Goal: Ask a question: Seek information or help from site administrators or community

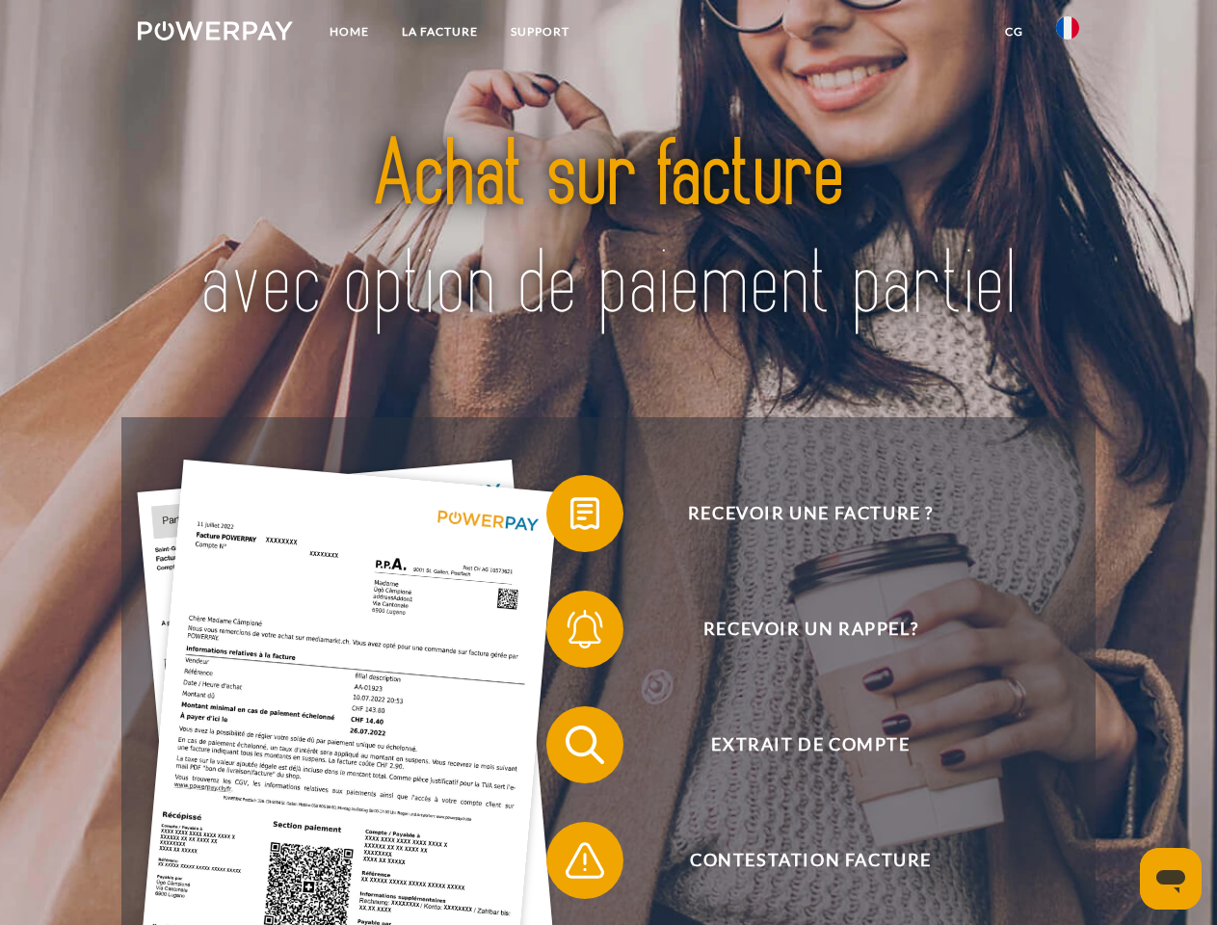
click at [215, 34] on img at bounding box center [215, 30] width 155 height 19
click at [1067, 34] on img at bounding box center [1067, 27] width 23 height 23
click at [1013, 32] on link "CG" at bounding box center [1013, 31] width 51 height 35
click at [570, 517] on span at bounding box center [556, 513] width 96 height 96
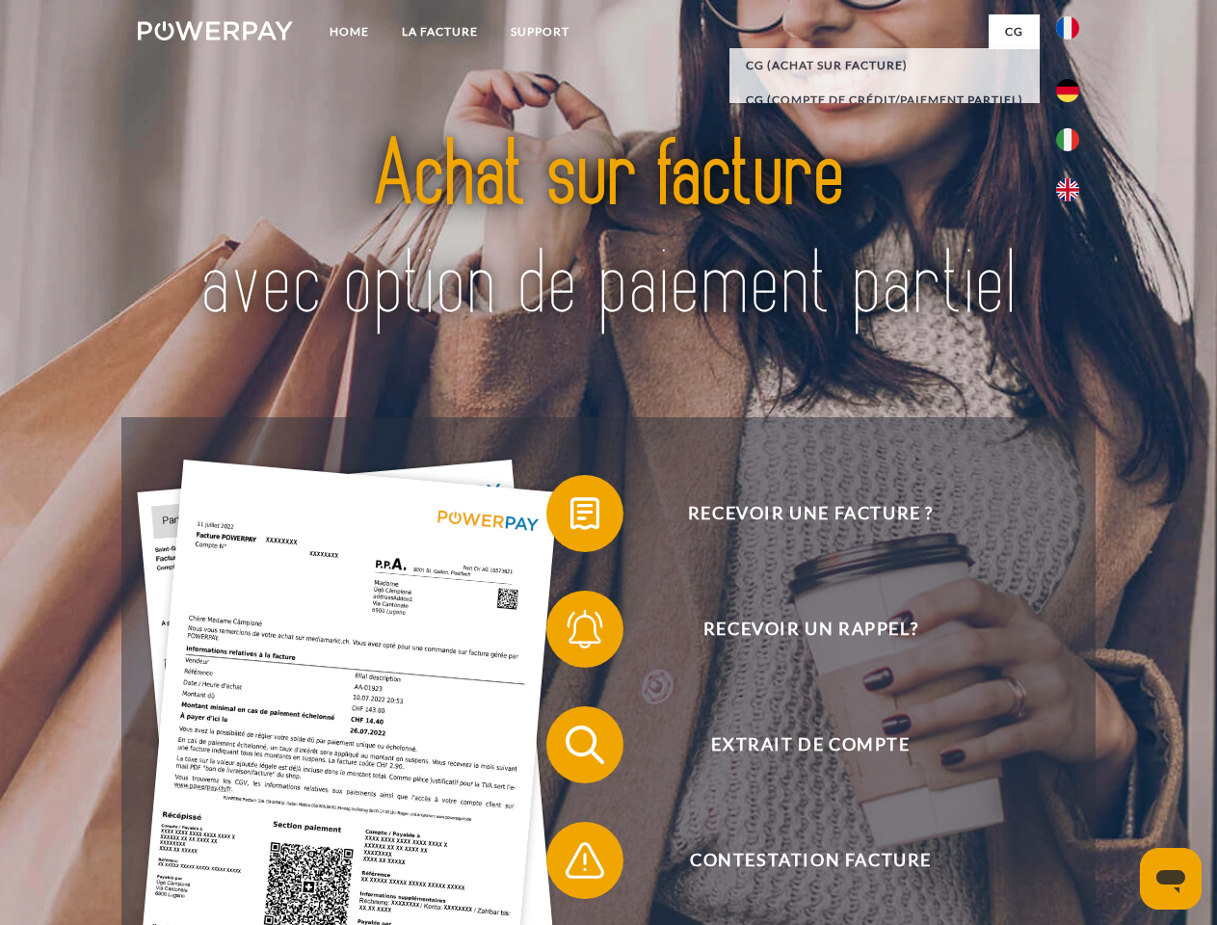
click at [570, 633] on span at bounding box center [556, 629] width 96 height 96
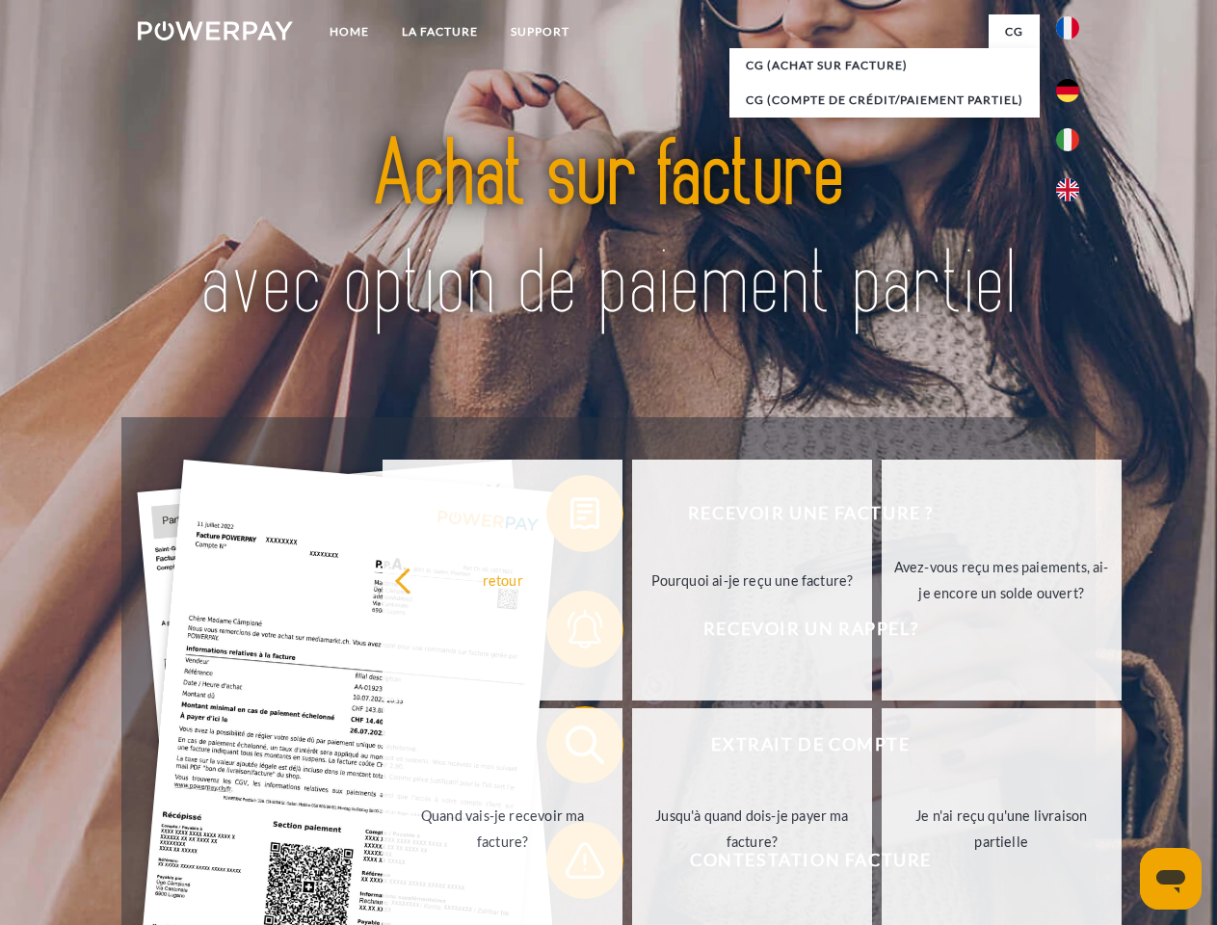
click at [632, 749] on link "Jusqu'à quand dois-je payer ma facture?" at bounding box center [752, 828] width 240 height 241
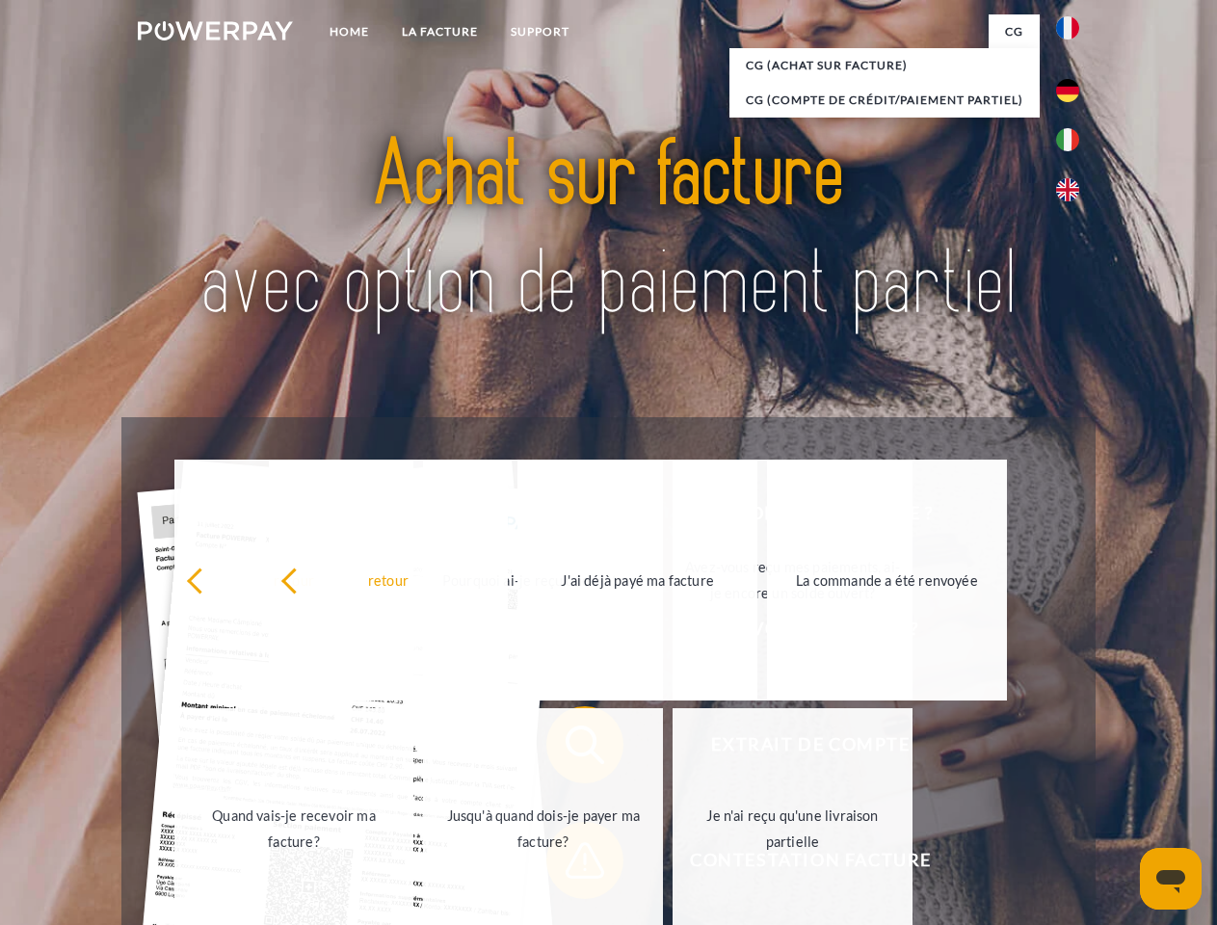
click at [672, 864] on link "Je n'ai reçu qu'une livraison partielle" at bounding box center [792, 828] width 240 height 241
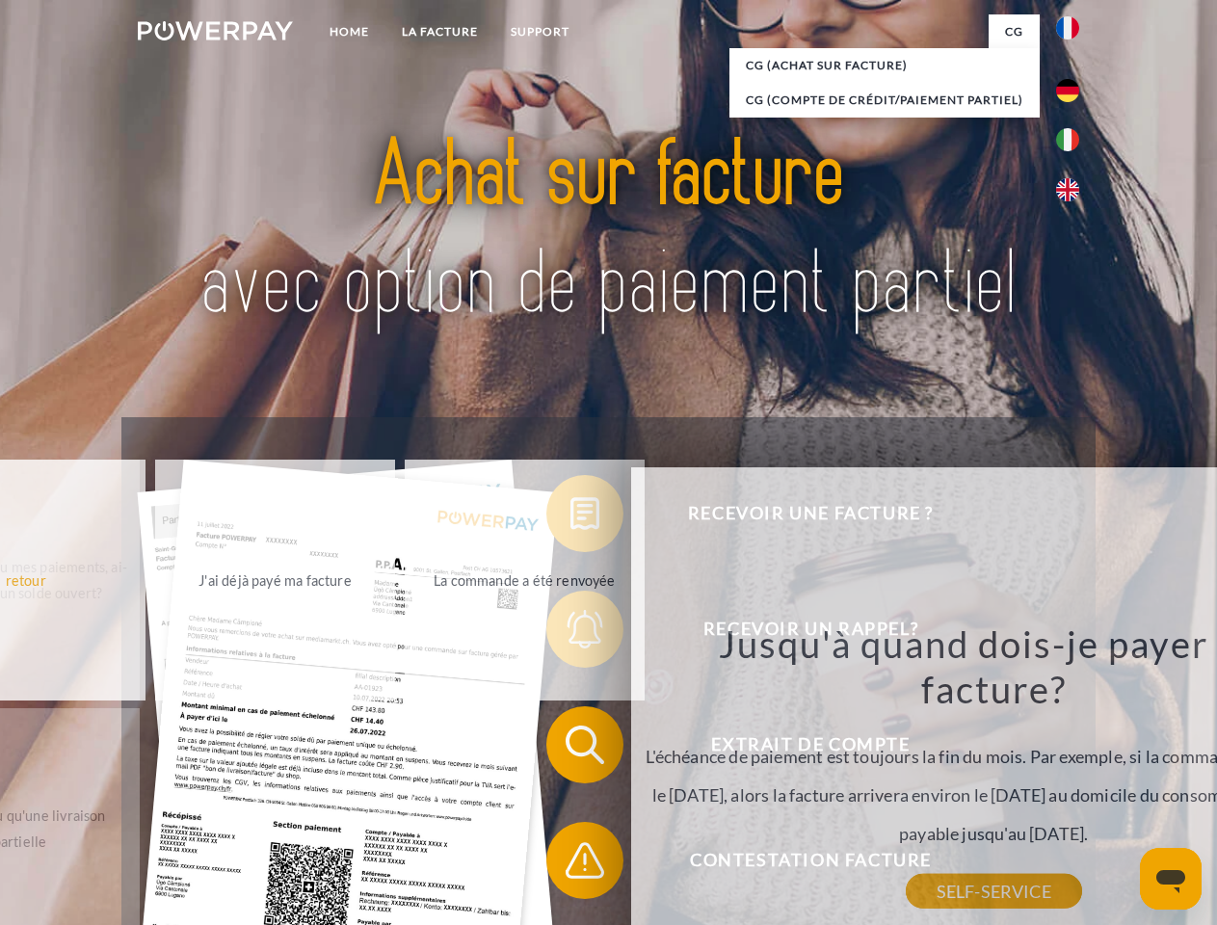
click at [1170, 879] on icon "Ouvrir la fenêtre de messagerie" at bounding box center [1170, 881] width 29 height 23
